Goal: Transaction & Acquisition: Purchase product/service

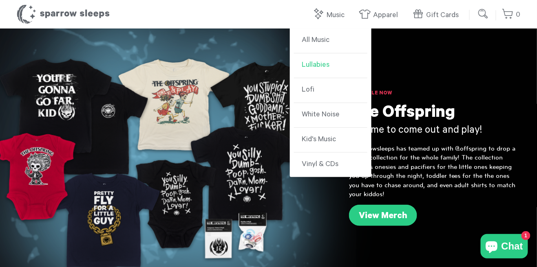
click at [338, 60] on link "Lullabies" at bounding box center [330, 65] width 73 height 25
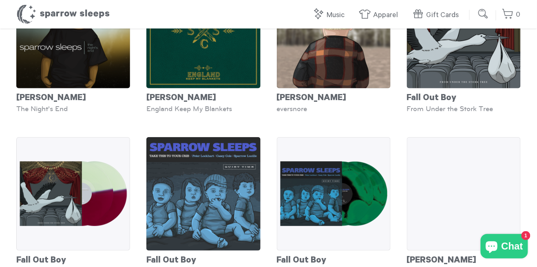
scroll to position [936, 0]
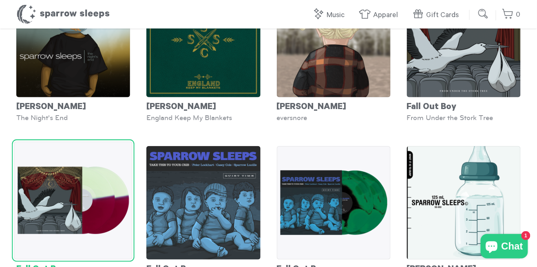
click at [46, 253] on img at bounding box center [73, 200] width 118 height 118
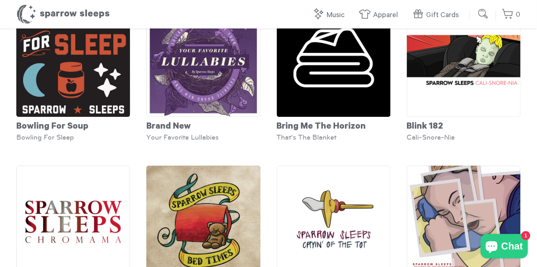
scroll to position [582, 0]
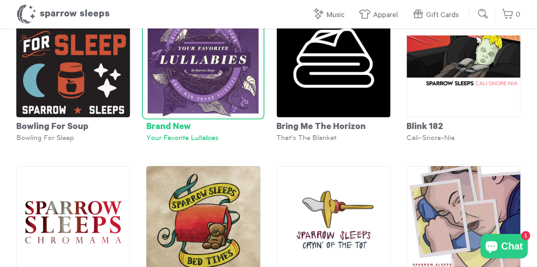
click at [165, 104] on img at bounding box center [203, 58] width 118 height 118
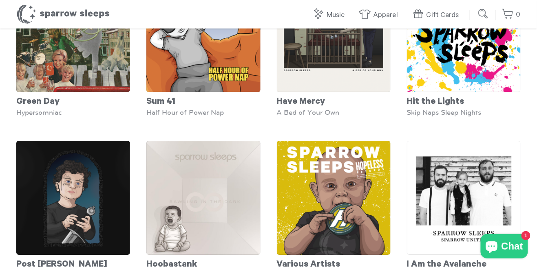
scroll to position [1444, 0]
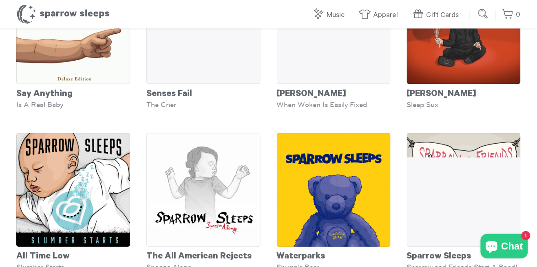
scroll to position [2796, 0]
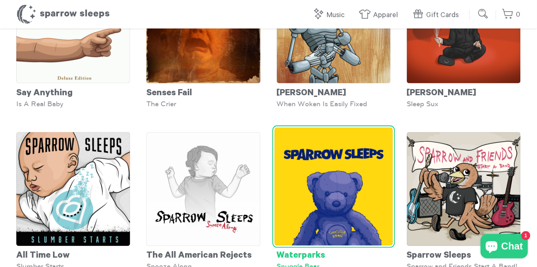
click at [365, 263] on div "Snuggle Bear" at bounding box center [334, 267] width 114 height 8
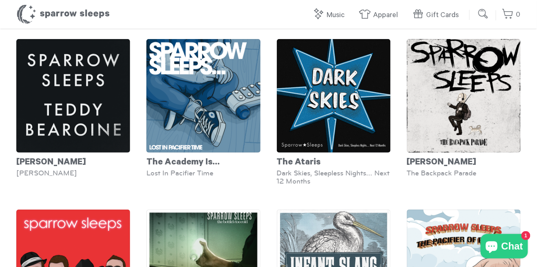
scroll to position [3386, 0]
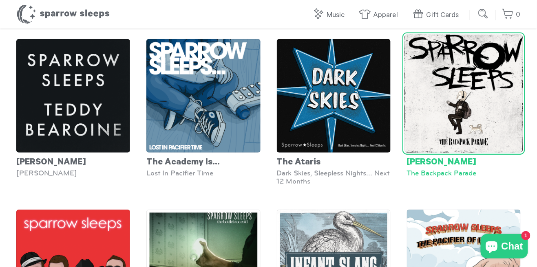
click at [483, 163] on div "My Chemical Romance" at bounding box center [464, 161] width 114 height 16
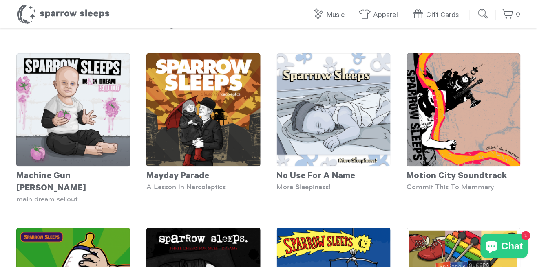
scroll to position [2038, 0]
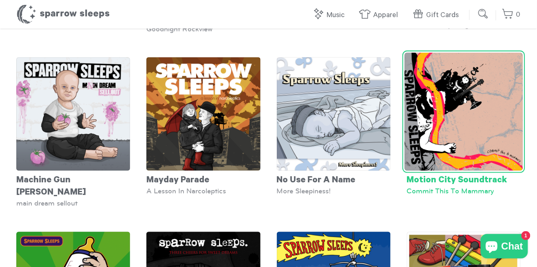
click at [495, 181] on div "Motion City Soundtrack" at bounding box center [464, 179] width 114 height 16
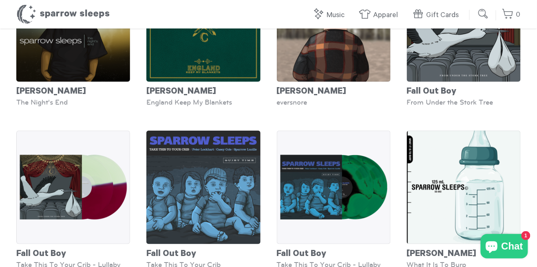
scroll to position [952, 0]
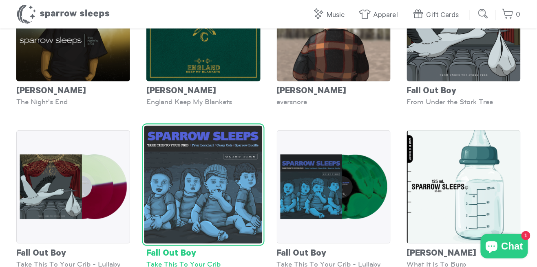
click at [223, 256] on div "Fall Out Boy" at bounding box center [203, 252] width 114 height 16
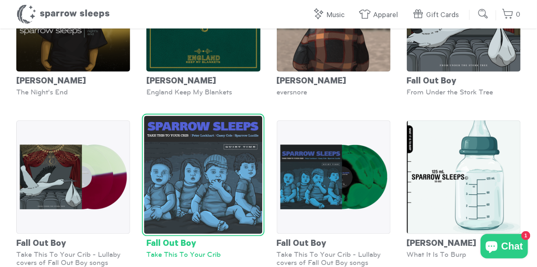
scroll to position [991, 0]
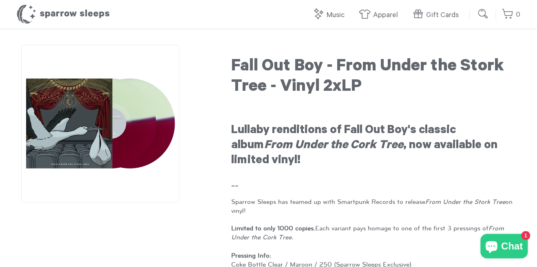
scroll to position [15, 0]
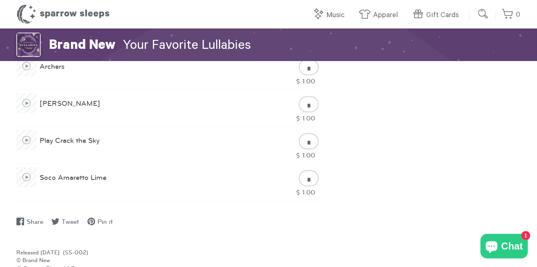
scroll to position [598, 0]
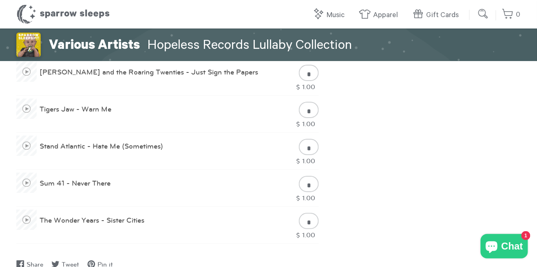
scroll to position [741, 0]
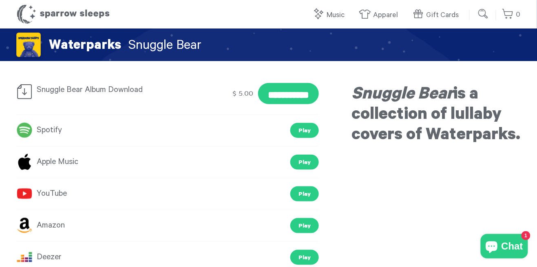
scroll to position [152, 0]
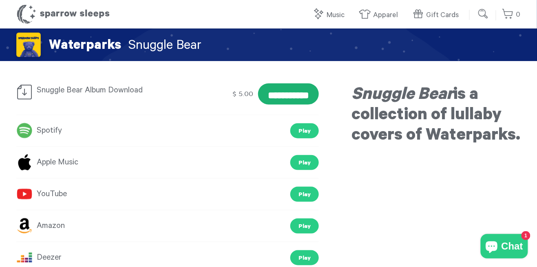
click at [291, 98] on input "**********" at bounding box center [288, 94] width 61 height 21
type input "********"
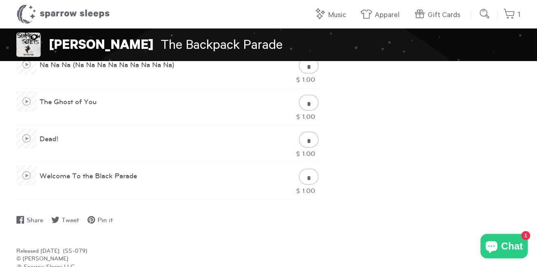
scroll to position [625, 0]
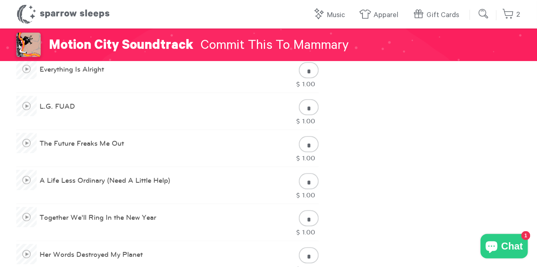
type input "*"
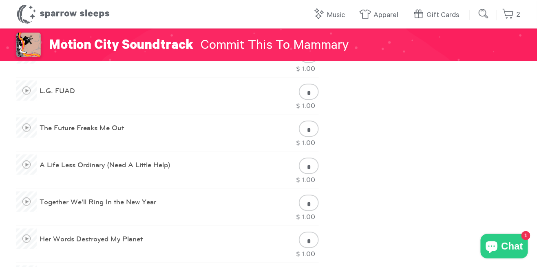
type input "*"
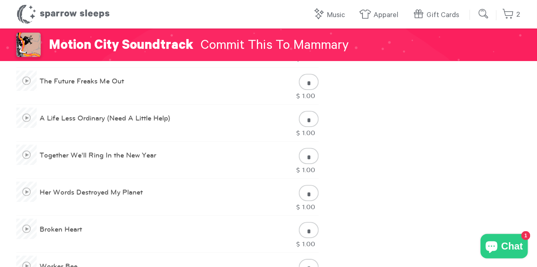
type input "*"
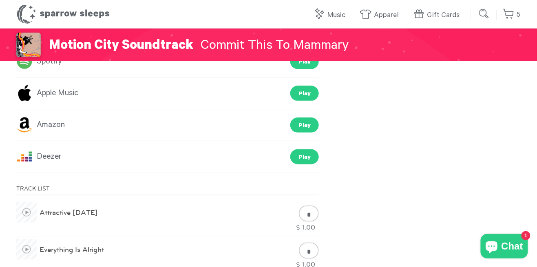
scroll to position [228, 0]
click at [514, 17] on link "5" at bounding box center [511, 15] width 18 height 18
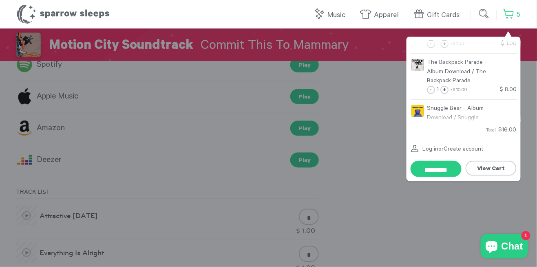
scroll to position [194, 0]
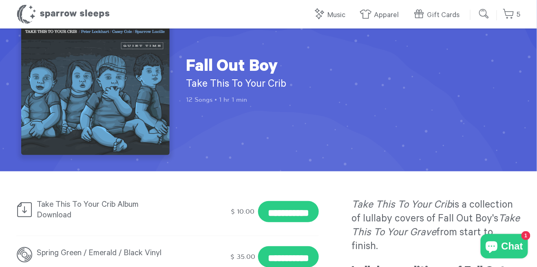
scroll to position [34, 0]
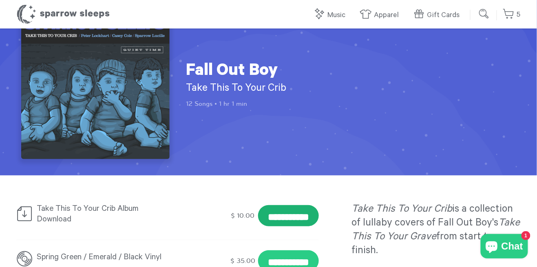
click at [293, 217] on input "**********" at bounding box center [288, 215] width 61 height 21
type input "**********"
click at [513, 17] on link "5" at bounding box center [511, 15] width 18 height 18
click at [507, 16] on link "5" at bounding box center [511, 15] width 18 height 18
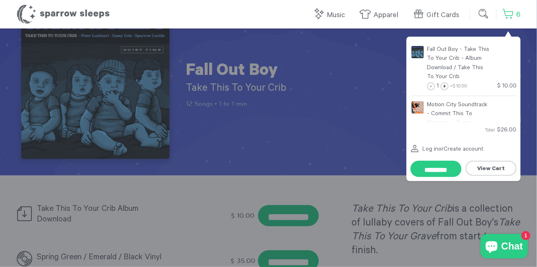
click at [513, 15] on link "6" at bounding box center [511, 15] width 18 height 18
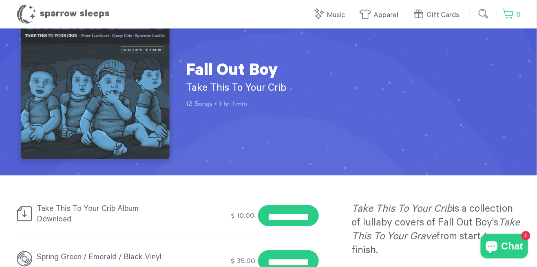
click at [512, 15] on link "6" at bounding box center [511, 15] width 18 height 18
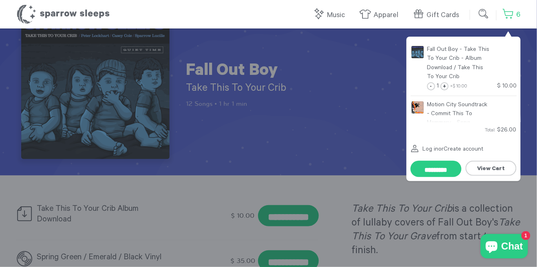
scroll to position [33, 0]
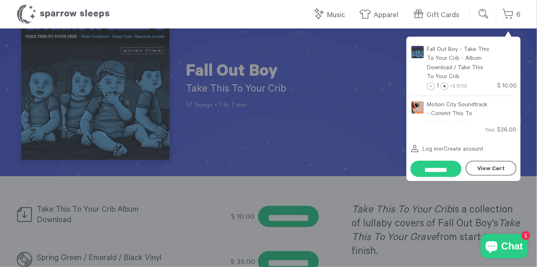
click at [497, 170] on link "View Cart" at bounding box center [490, 168] width 51 height 15
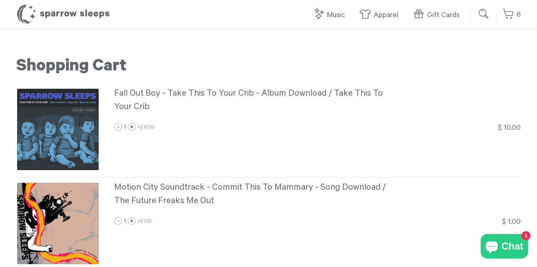
scroll to position [689, 0]
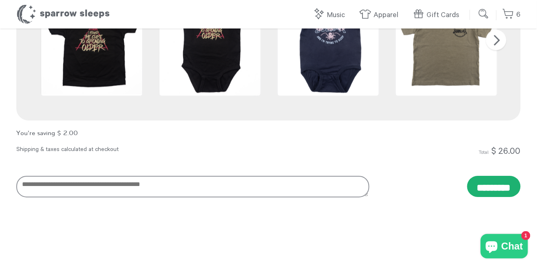
click at [512, 191] on input "*********" at bounding box center [493, 186] width 53 height 21
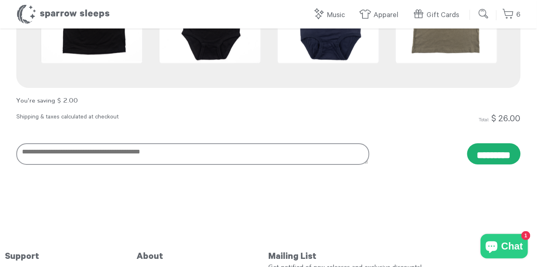
scroll to position [728, 0]
